Goal: Find specific page/section: Find specific page/section

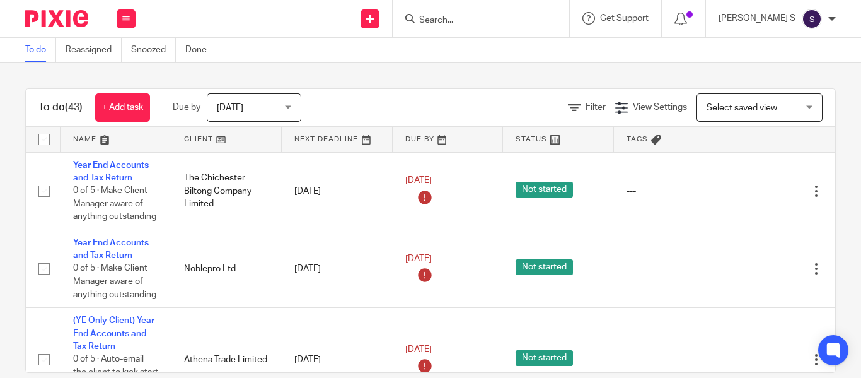
click at [509, 20] on input "Search" at bounding box center [474, 20] width 113 height 11
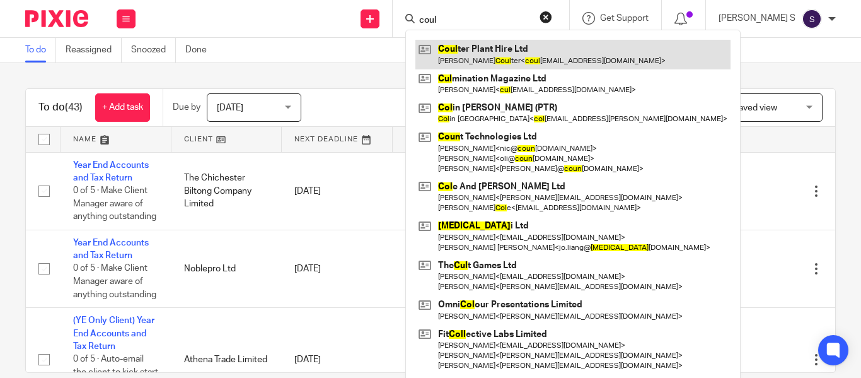
type input "coul"
click at [566, 53] on link at bounding box center [572, 54] width 315 height 29
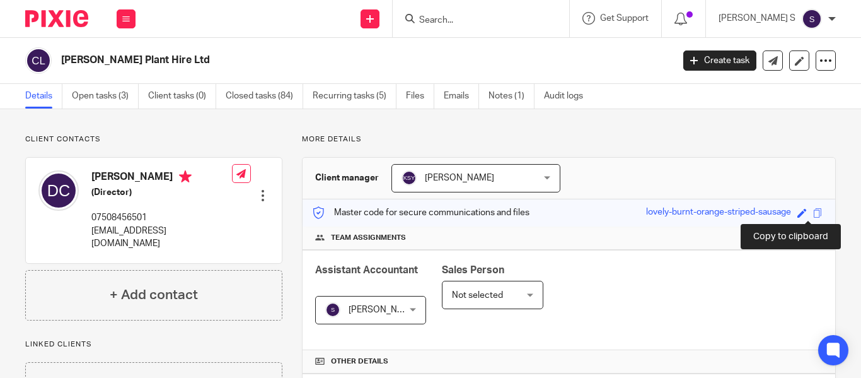
click at [813, 212] on span at bounding box center [817, 212] width 9 height 9
click at [476, 24] on input "Search" at bounding box center [474, 20] width 113 height 11
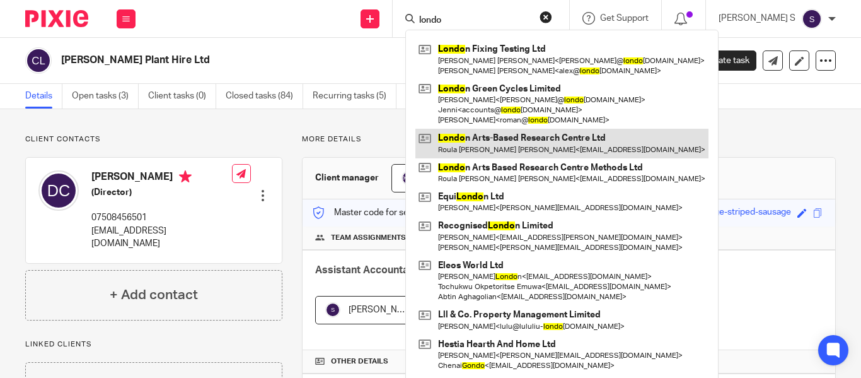
type input "londo"
click at [529, 137] on link at bounding box center [561, 143] width 293 height 29
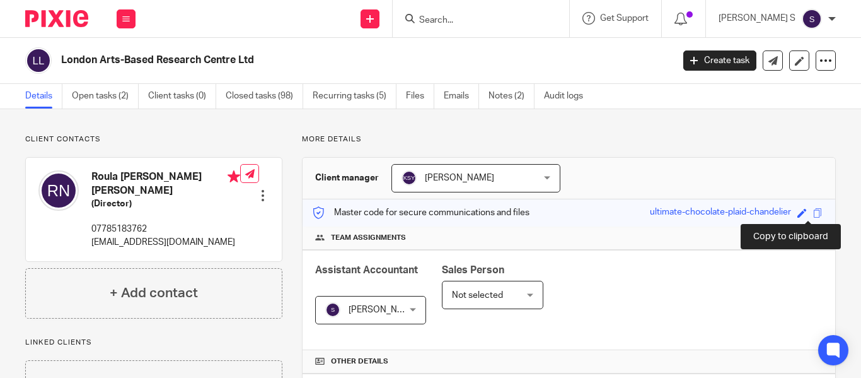
click at [813, 214] on span at bounding box center [817, 212] width 9 height 9
click at [472, 20] on input "Search" at bounding box center [474, 20] width 113 height 11
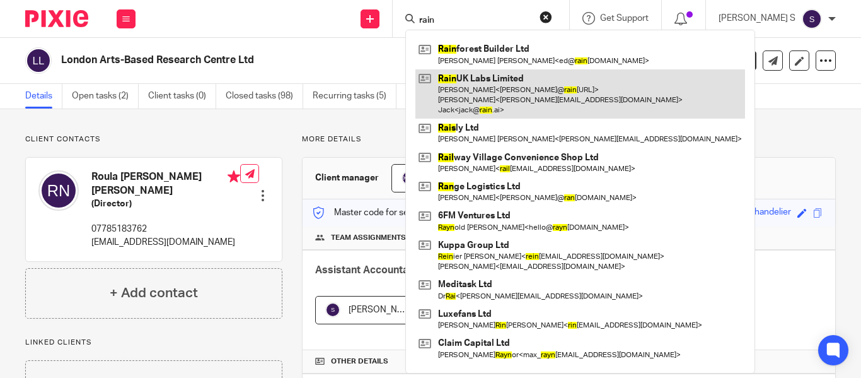
type input "rain"
click at [517, 102] on link at bounding box center [580, 94] width 330 height 50
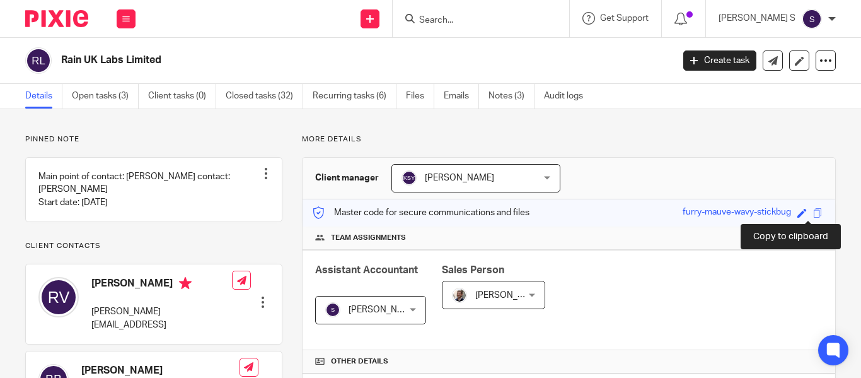
click at [813, 212] on span at bounding box center [817, 212] width 9 height 9
click at [491, 21] on input "Search" at bounding box center [474, 20] width 113 height 11
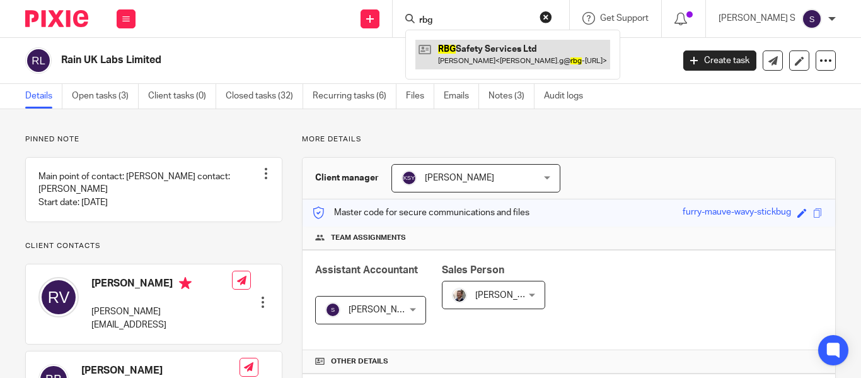
type input "rbg"
click at [514, 52] on link at bounding box center [512, 54] width 195 height 29
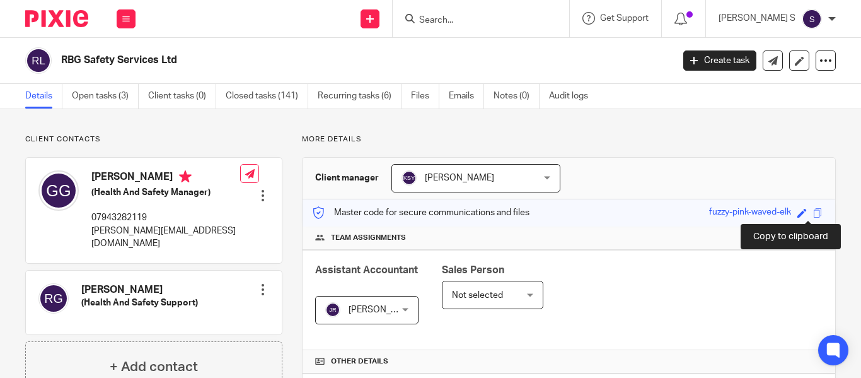
click at [813, 211] on span at bounding box center [817, 212] width 9 height 9
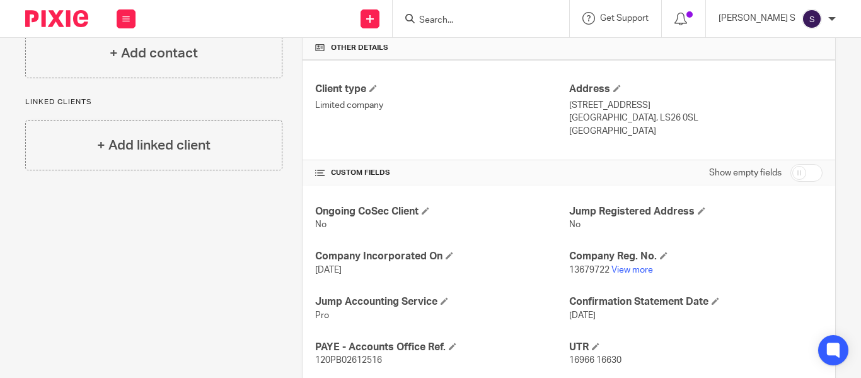
scroll to position [315, 0]
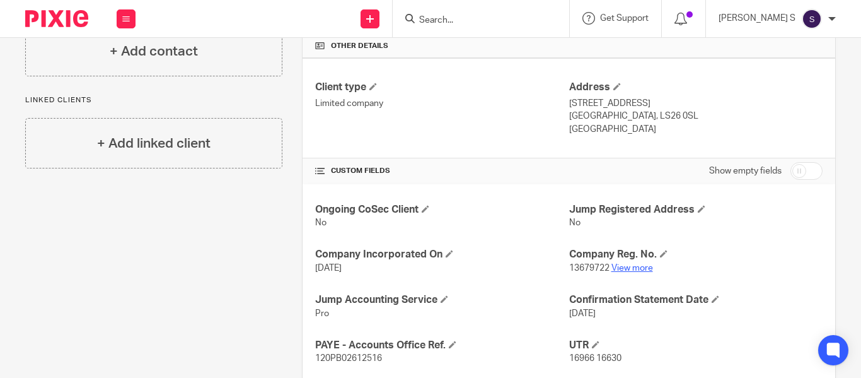
click at [629, 267] on link "View more" at bounding box center [633, 268] width 42 height 9
click at [464, 15] on input "Search" at bounding box center [474, 20] width 113 height 11
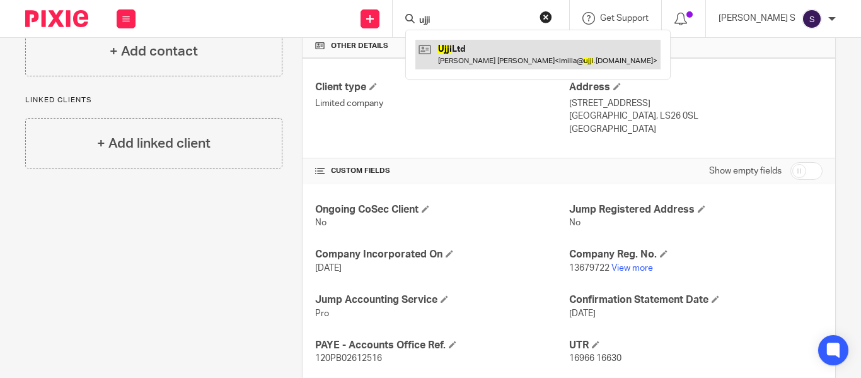
type input "ujji"
click at [509, 60] on link at bounding box center [537, 54] width 245 height 29
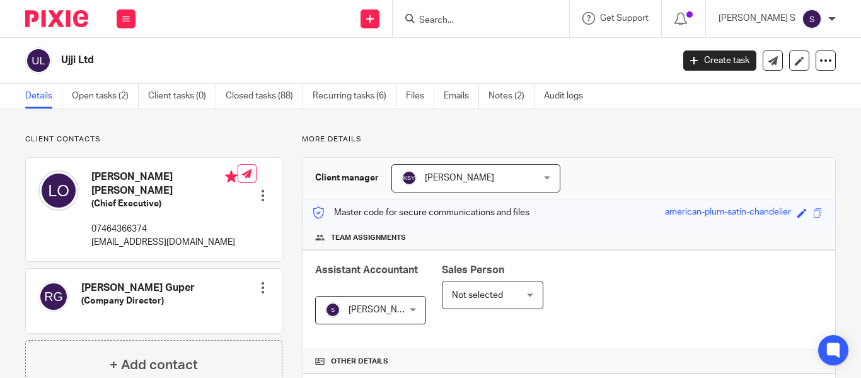
click at [477, 20] on input "Search" at bounding box center [474, 20] width 113 height 11
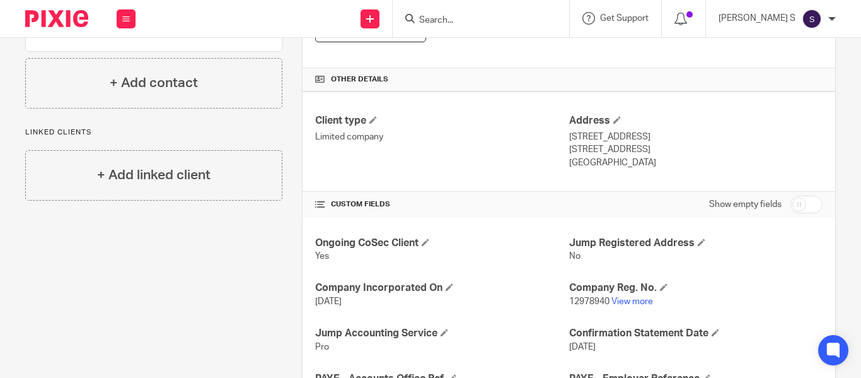
scroll to position [315, 0]
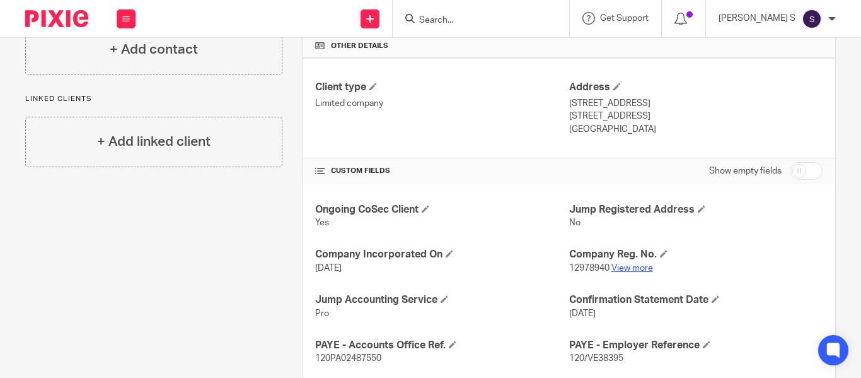
click at [633, 267] on link "View more" at bounding box center [633, 268] width 42 height 9
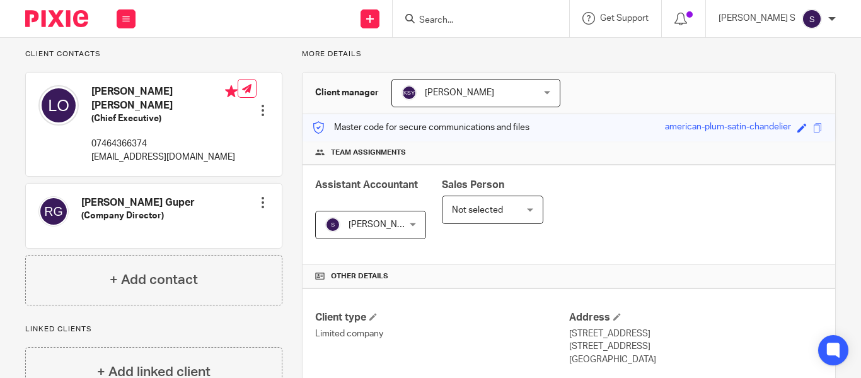
scroll to position [0, 0]
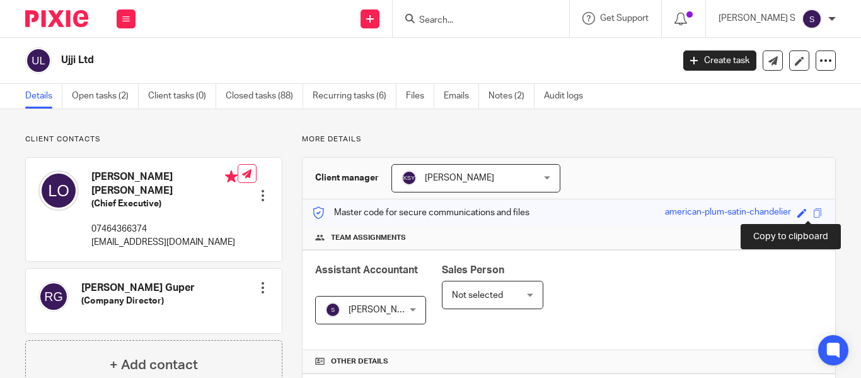
click at [813, 212] on span at bounding box center [817, 212] width 9 height 9
click at [474, 20] on input "Search" at bounding box center [474, 20] width 113 height 11
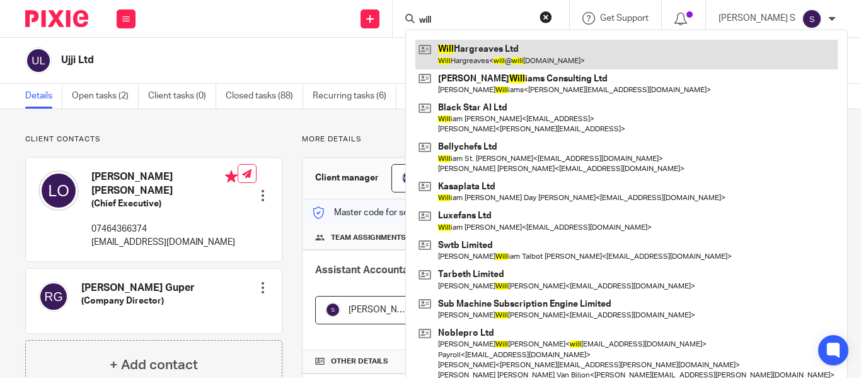
type input "will"
click at [523, 57] on link at bounding box center [626, 54] width 422 height 29
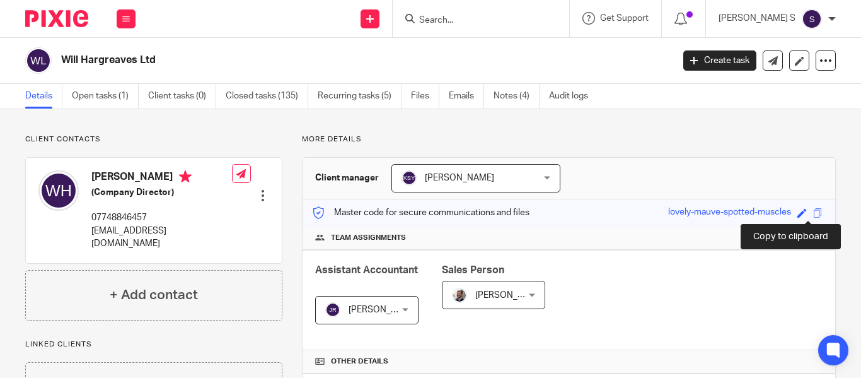
click at [813, 215] on span at bounding box center [817, 212] width 9 height 9
click at [464, 3] on div at bounding box center [481, 18] width 177 height 37
click at [467, 21] on input "Search" at bounding box center [474, 20] width 113 height 11
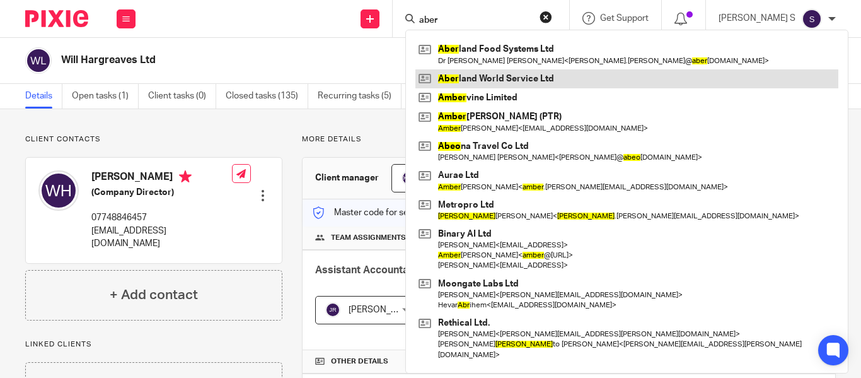
type input "aber"
click at [565, 78] on link at bounding box center [626, 78] width 423 height 19
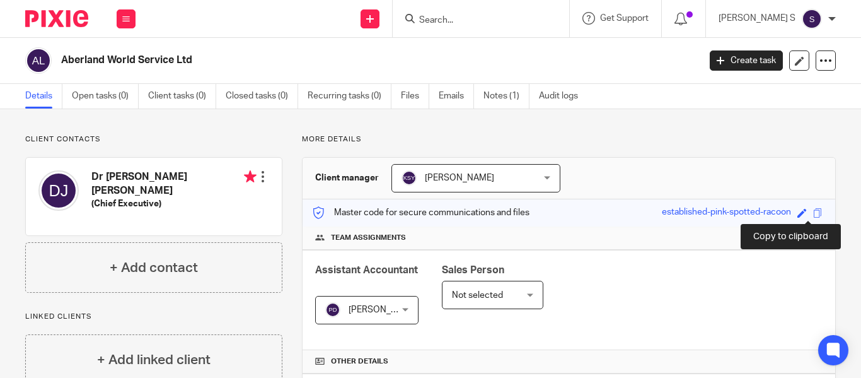
click at [813, 212] on span at bounding box center [817, 212] width 9 height 9
click at [477, 15] on input "Search" at bounding box center [474, 20] width 113 height 11
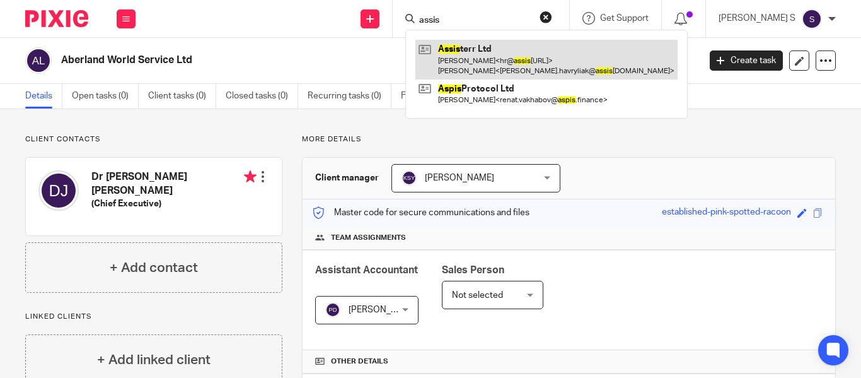
type input "assis"
click at [528, 56] on link at bounding box center [546, 59] width 262 height 39
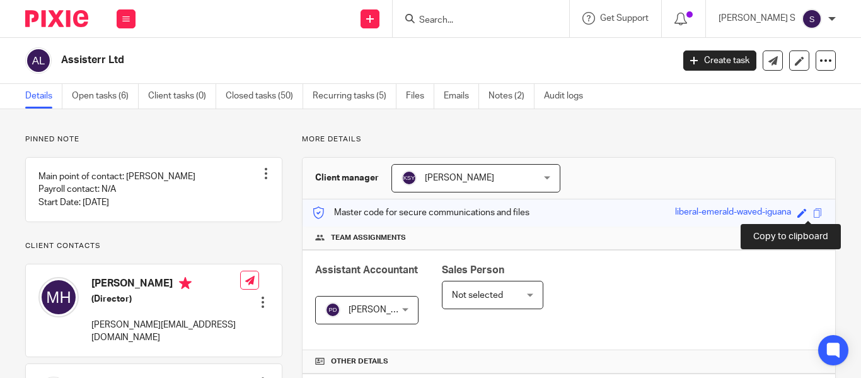
click at [813, 211] on span at bounding box center [817, 212] width 9 height 9
click at [531, 21] on input "Search" at bounding box center [474, 20] width 113 height 11
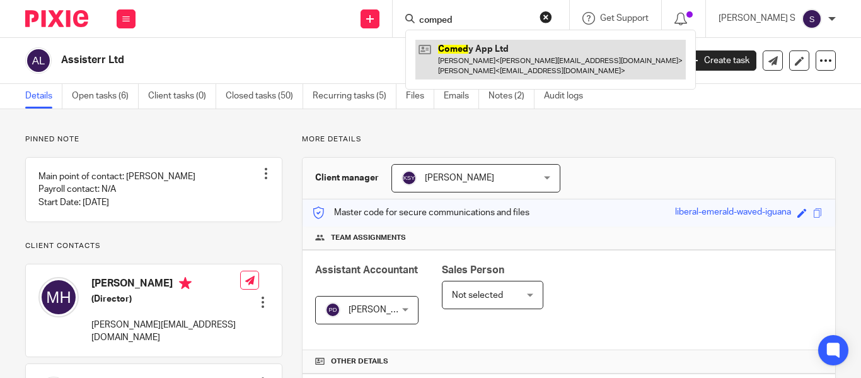
type input "comped"
click at [538, 67] on link at bounding box center [550, 59] width 270 height 39
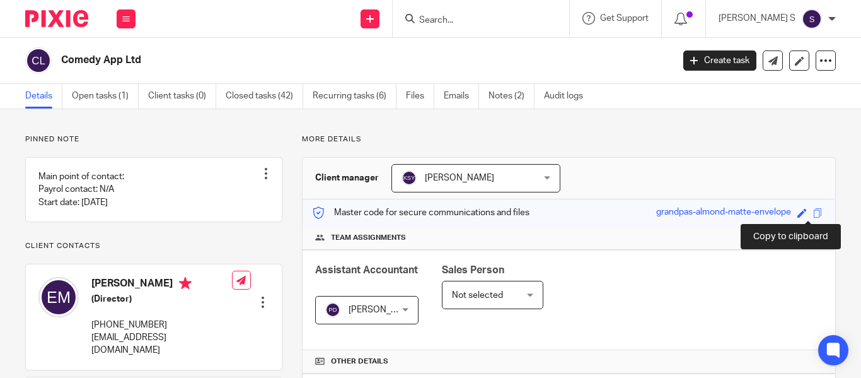
click at [813, 212] on span at bounding box center [817, 212] width 9 height 9
click at [484, 20] on input "Search" at bounding box center [474, 20] width 113 height 11
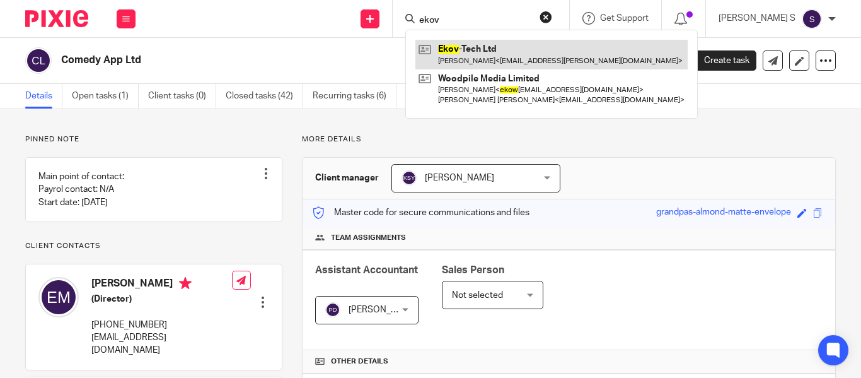
type input "ekov"
click at [508, 53] on link at bounding box center [551, 54] width 272 height 29
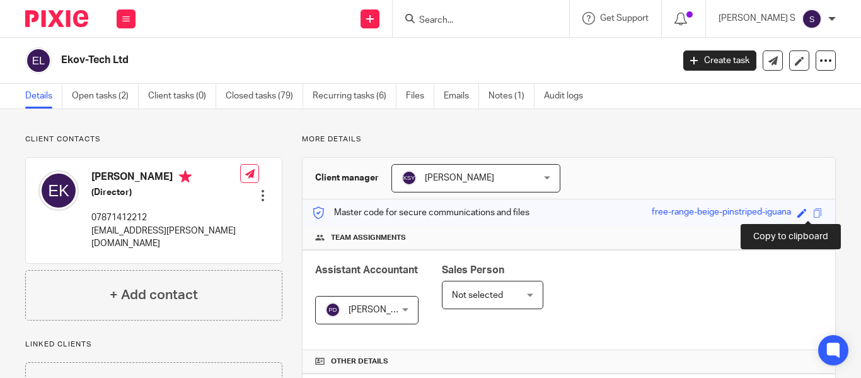
click at [813, 216] on span at bounding box center [817, 212] width 9 height 9
click at [492, 23] on input "Search" at bounding box center [474, 20] width 113 height 11
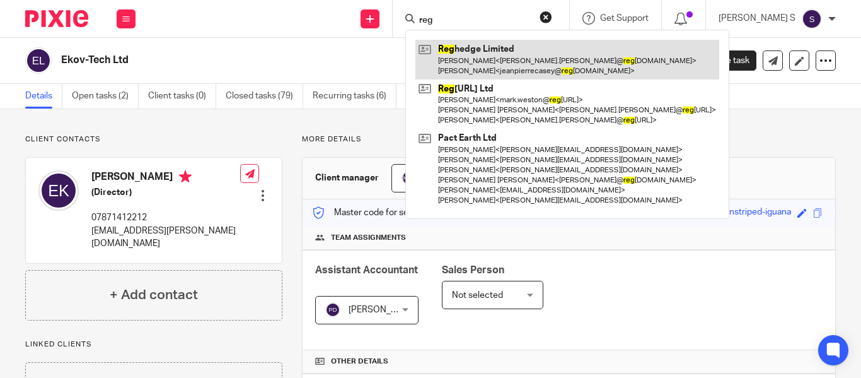
type input "reg"
click at [518, 61] on link at bounding box center [567, 59] width 304 height 39
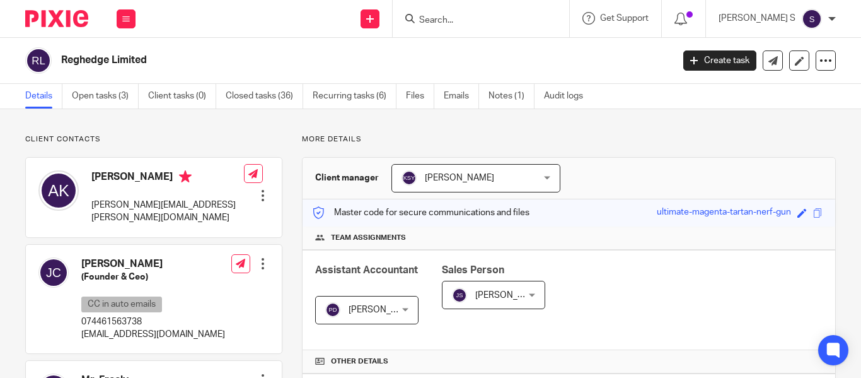
click at [802, 216] on div "Save ultimate-magenta-tartan-nerf-gun" at bounding box center [741, 213] width 169 height 15
click at [813, 215] on span at bounding box center [817, 212] width 9 height 9
click at [479, 16] on input "Search" at bounding box center [474, 20] width 113 height 11
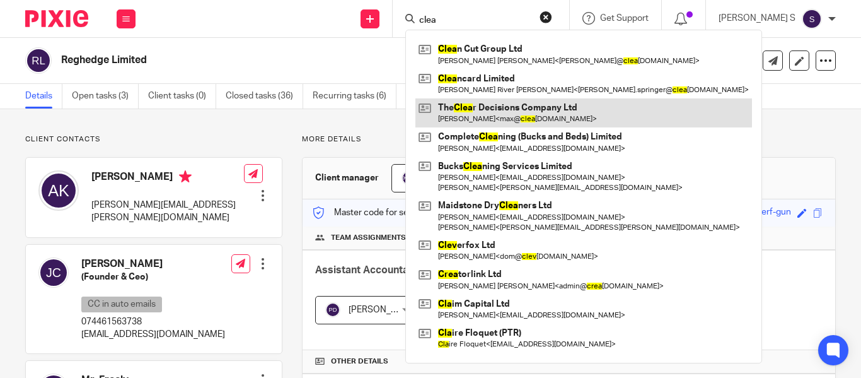
type input "clea"
click at [543, 106] on link at bounding box center [583, 112] width 337 height 29
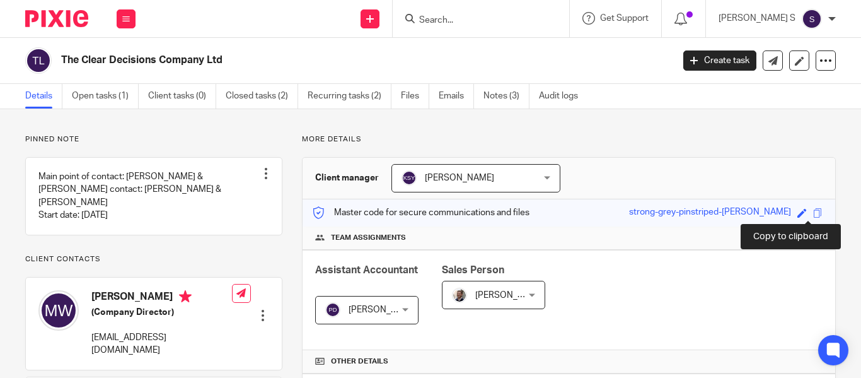
click at [813, 211] on span at bounding box center [817, 212] width 9 height 9
